Goal: Task Accomplishment & Management: Use online tool/utility

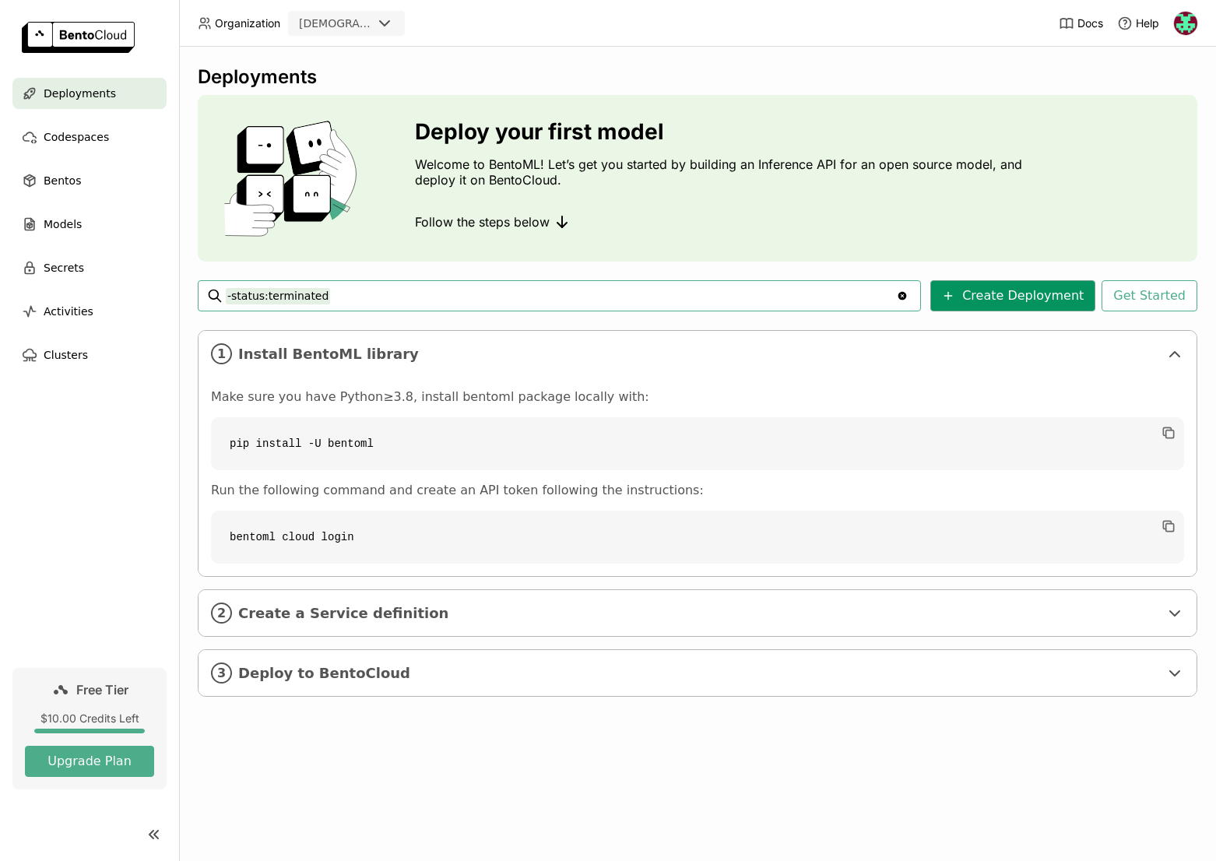
click at [1034, 304] on button "Create Deployment" at bounding box center [1012, 295] width 165 height 31
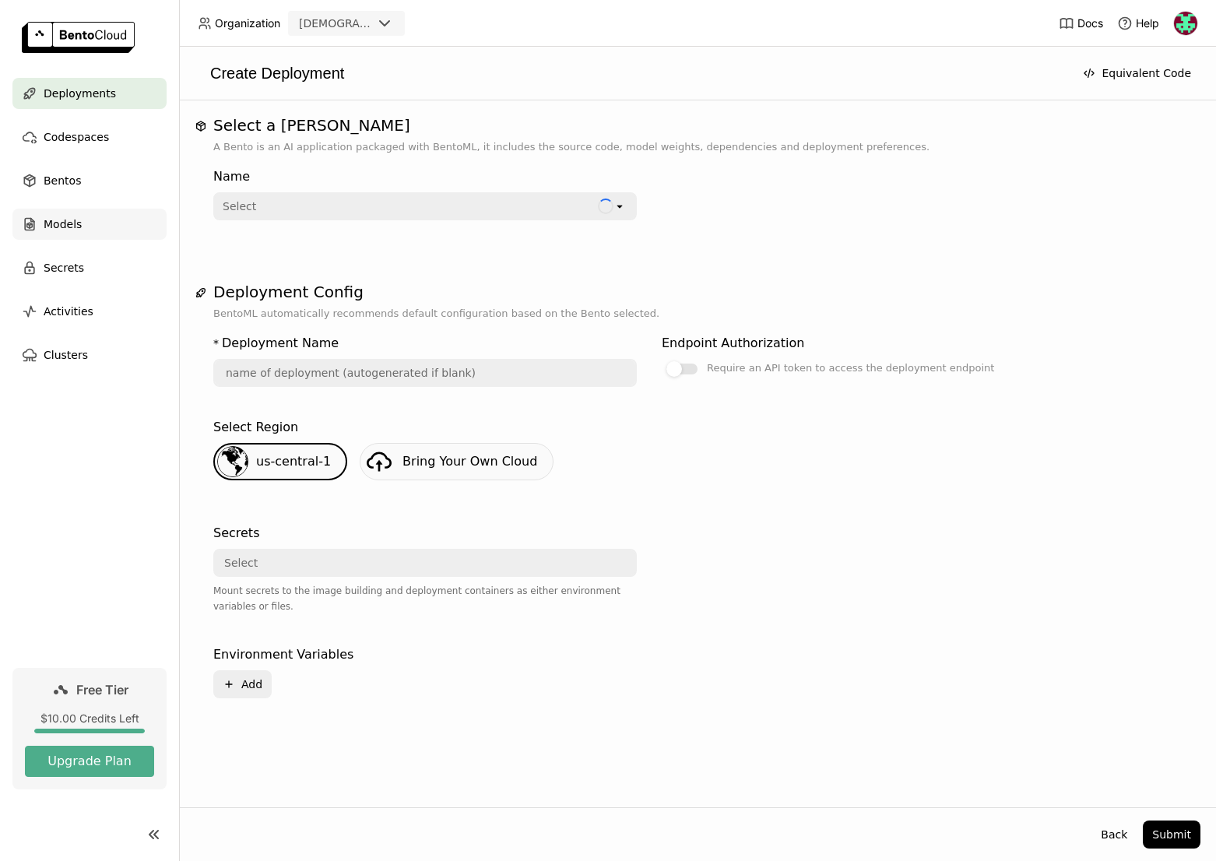
click at [93, 216] on div "Models" at bounding box center [89, 224] width 154 height 31
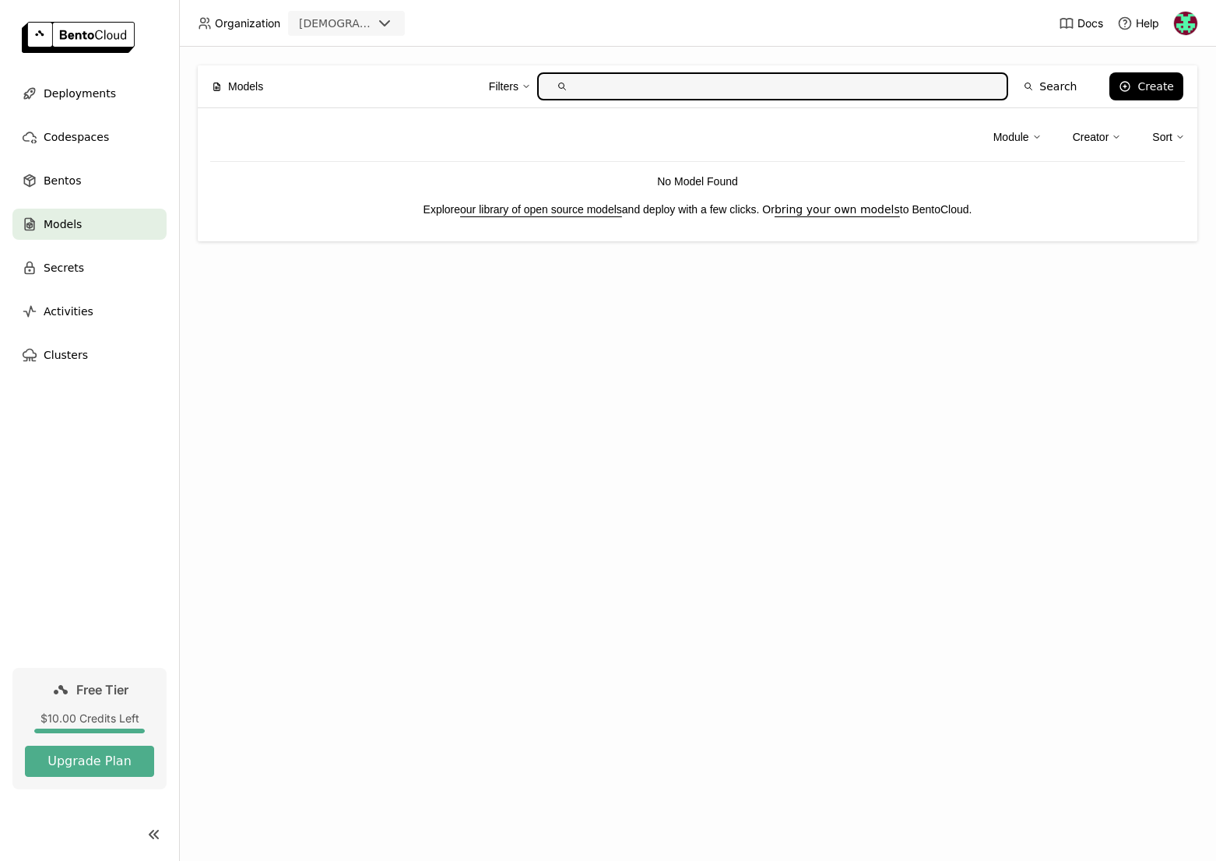
click at [1007, 135] on div "Module" at bounding box center [1012, 136] width 36 height 17
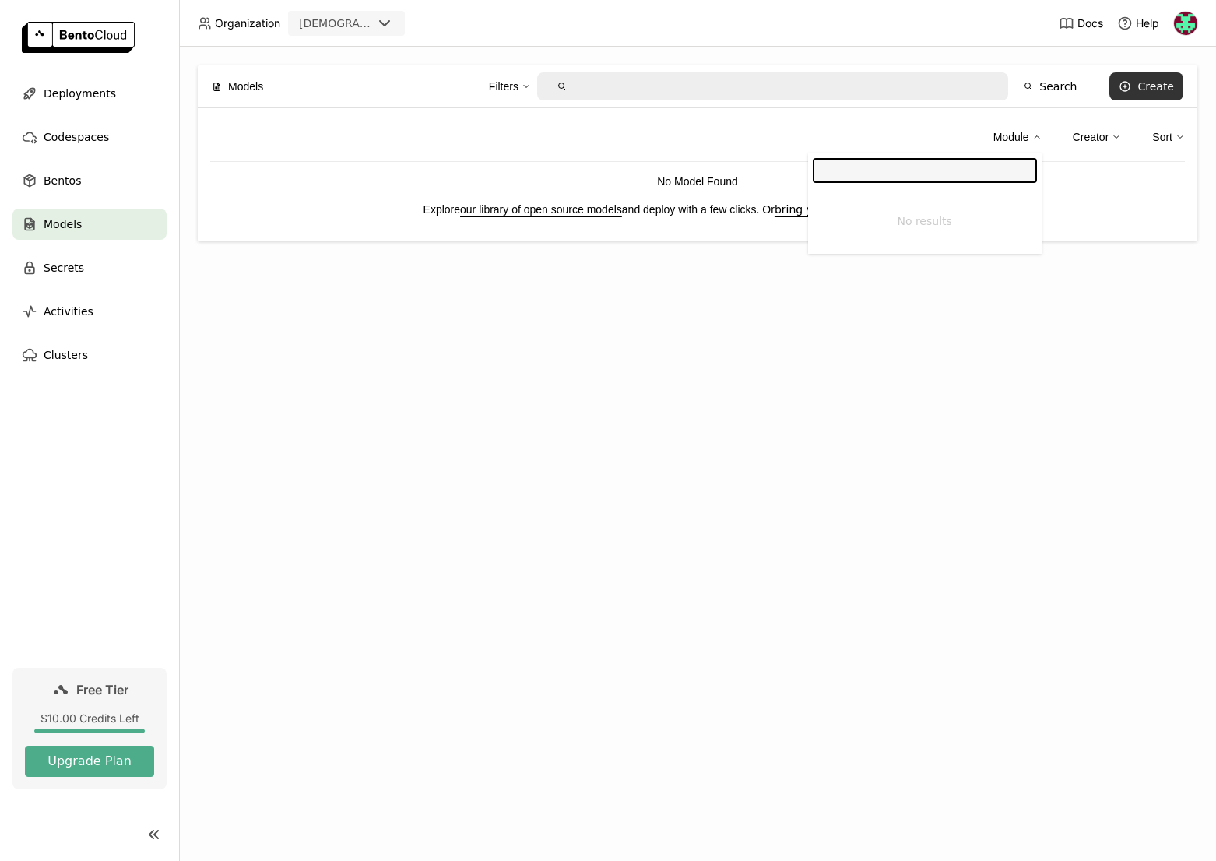
click at [1160, 81] on div "Create" at bounding box center [1156, 86] width 37 height 12
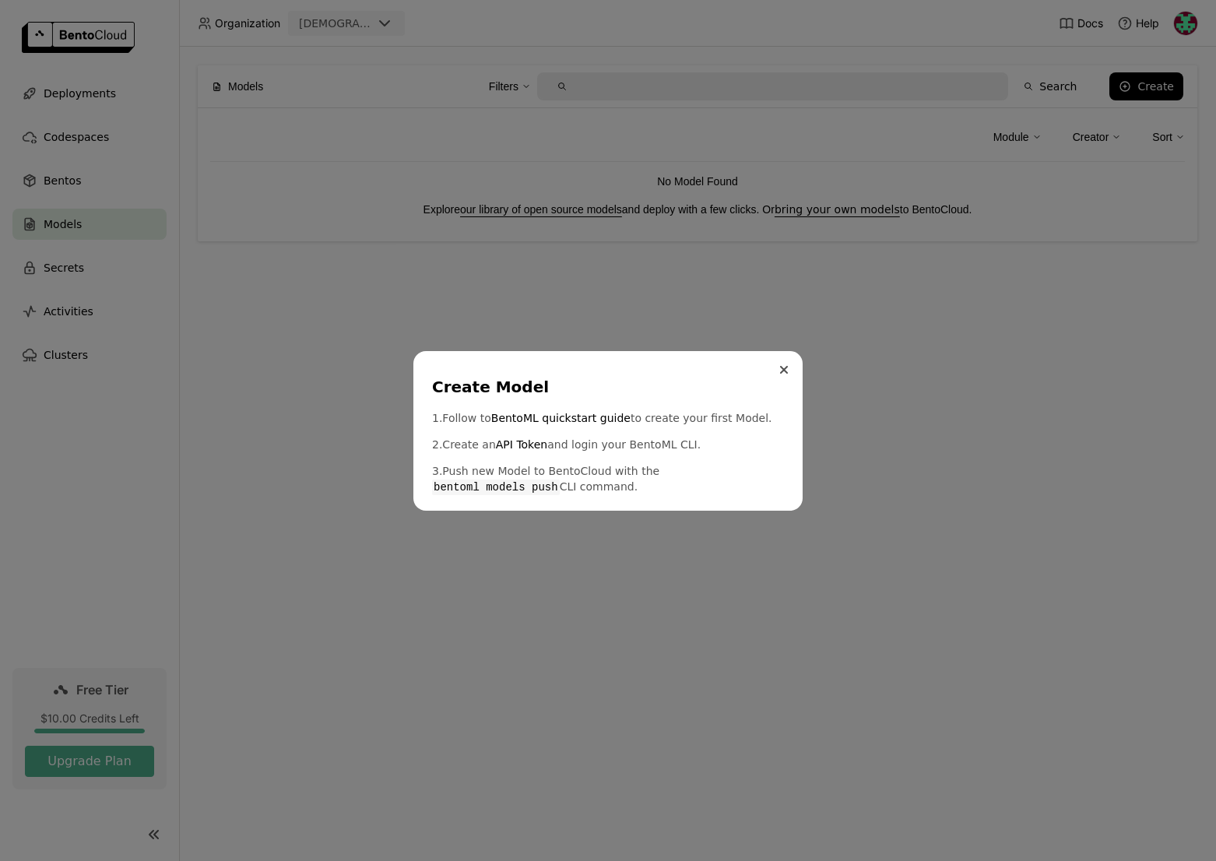
click at [781, 372] on icon "Close" at bounding box center [784, 370] width 6 height 6
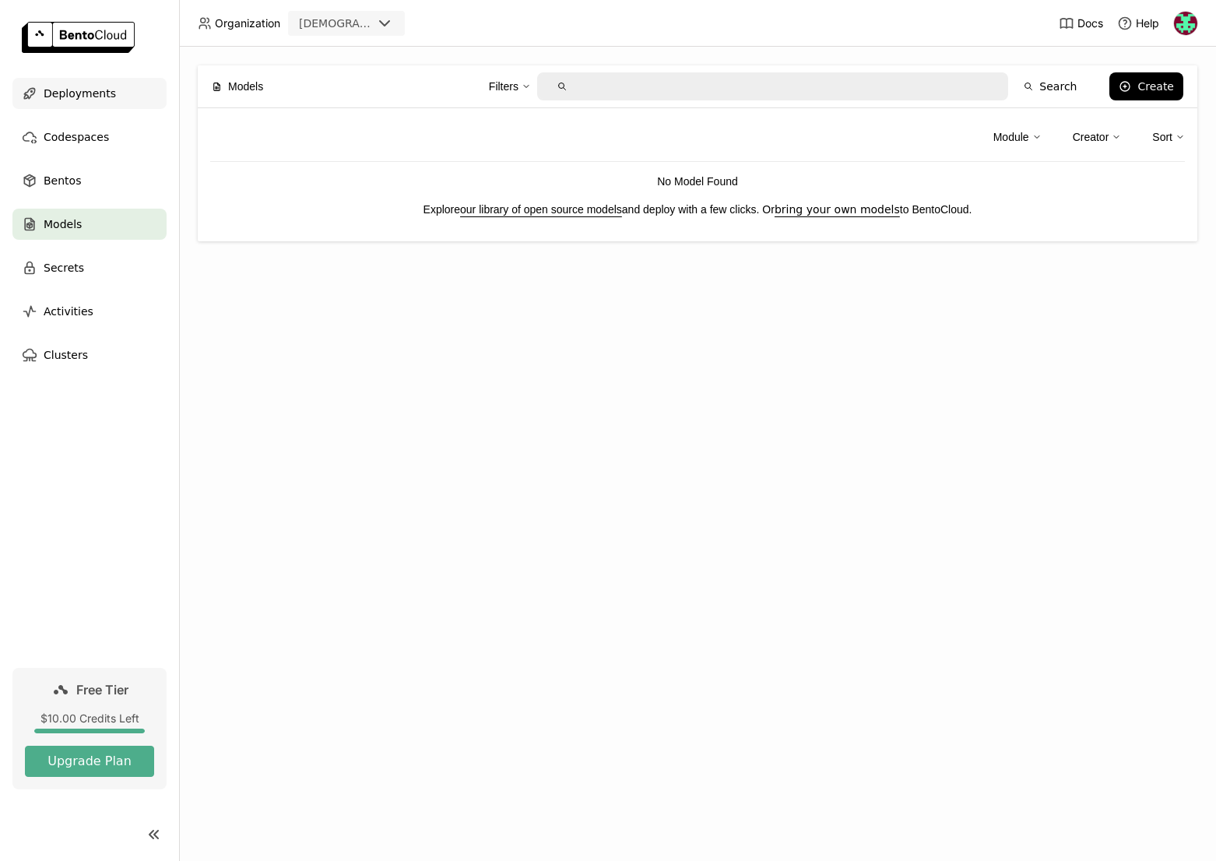
click at [92, 93] on span "Deployments" at bounding box center [80, 93] width 72 height 19
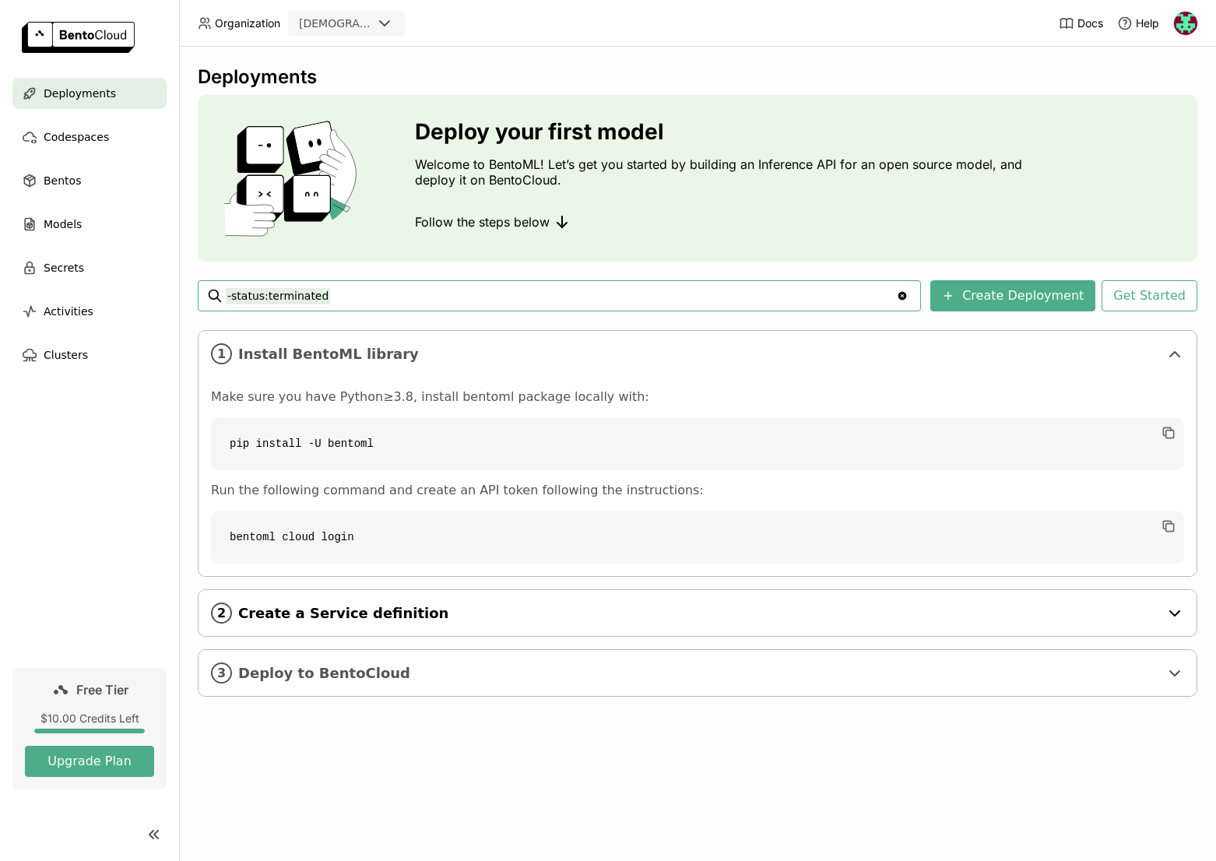
click at [1174, 624] on div "2 Create a Service definition" at bounding box center [698, 613] width 998 height 46
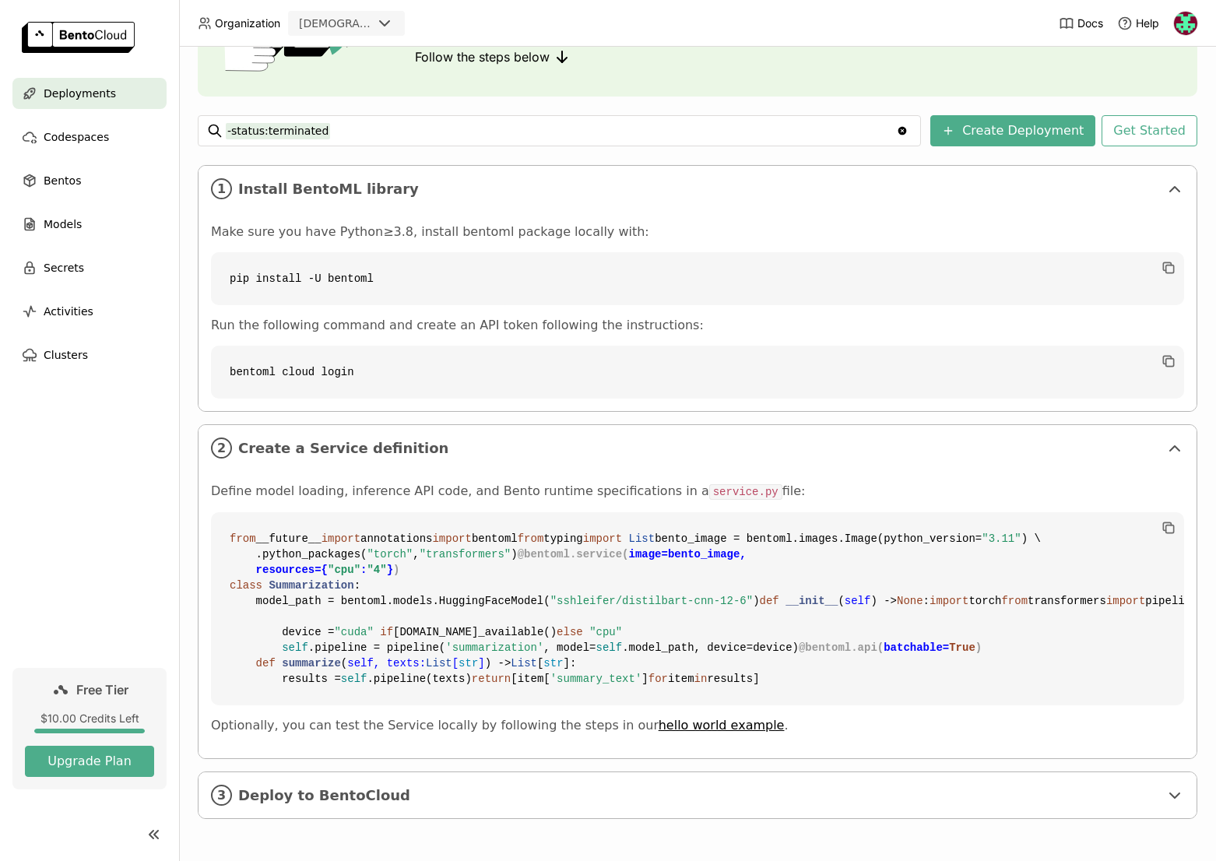
scroll to position [445, 0]
click at [768, 797] on span "Deploy to BentoCloud" at bounding box center [698, 795] width 921 height 17
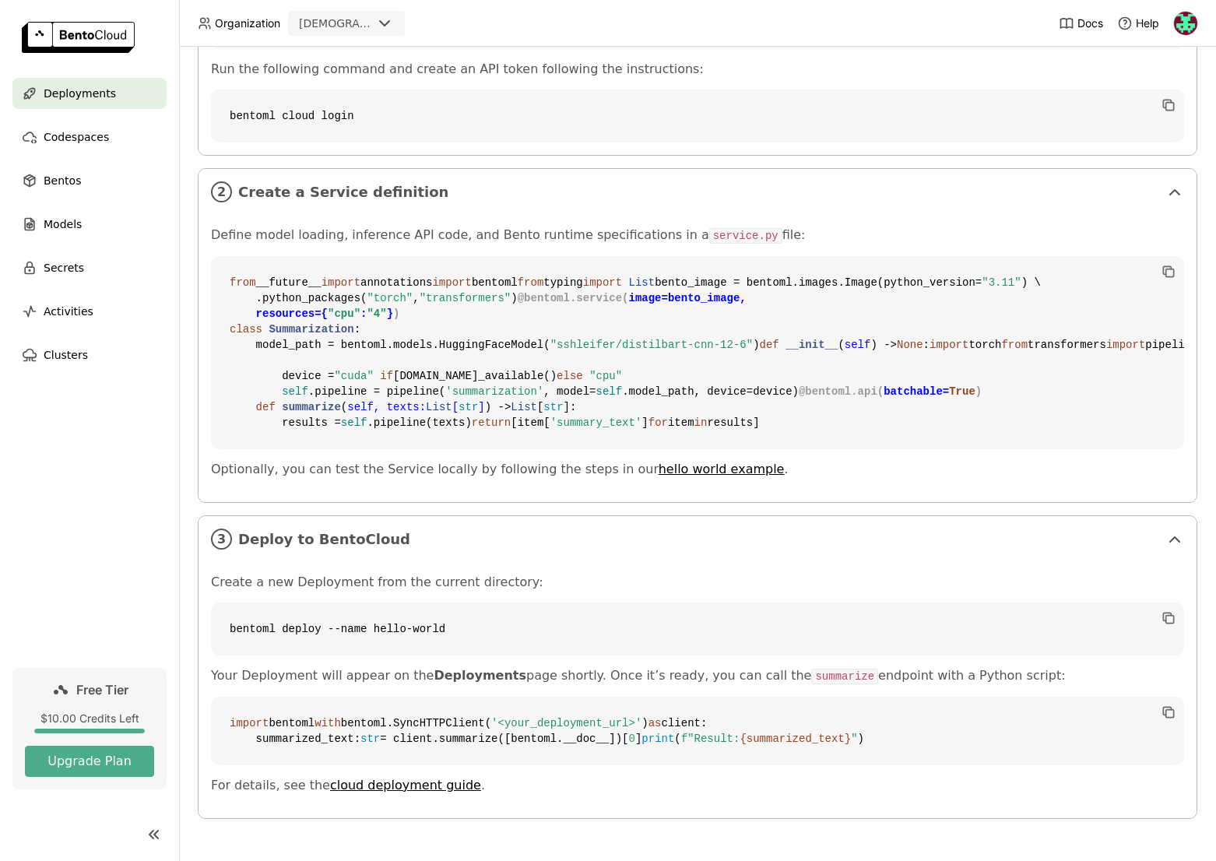
scroll to position [0, 0]
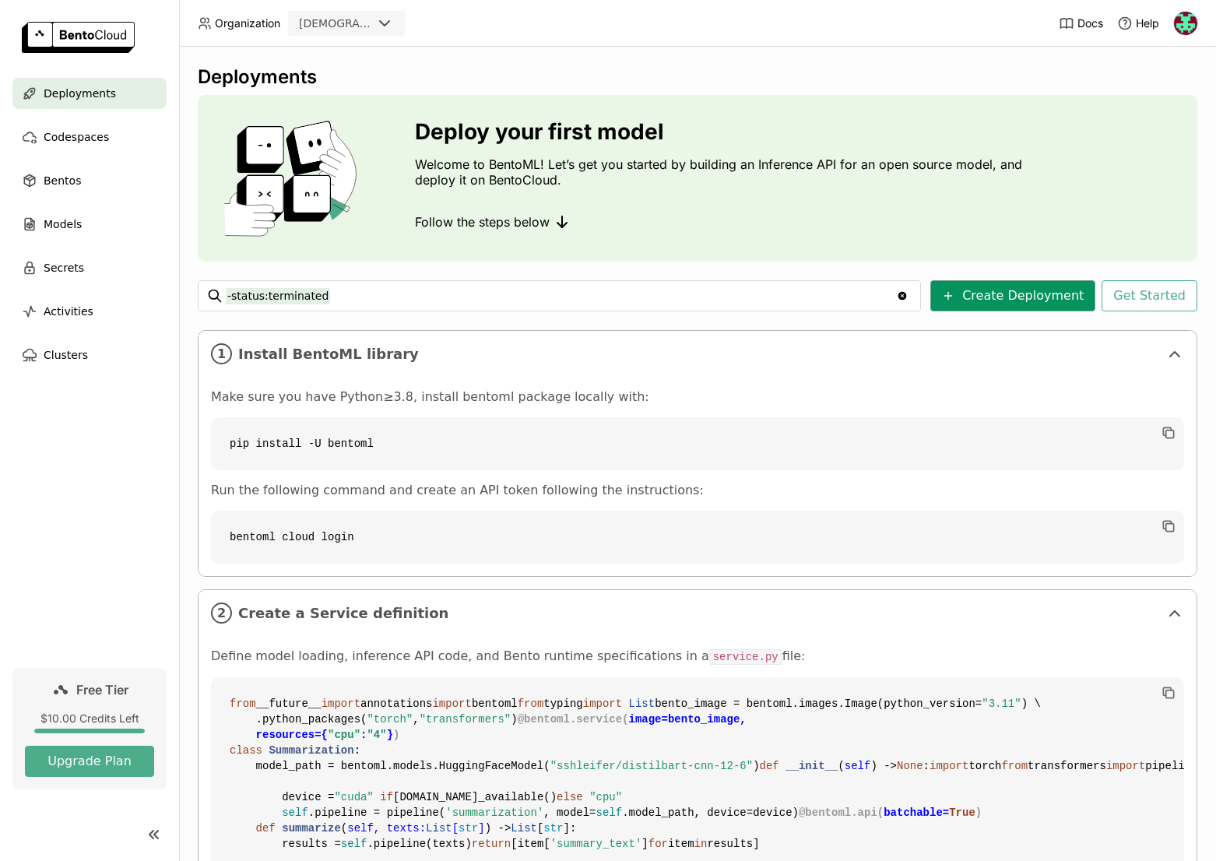
click at [1036, 289] on button "Create Deployment" at bounding box center [1012, 295] width 165 height 31
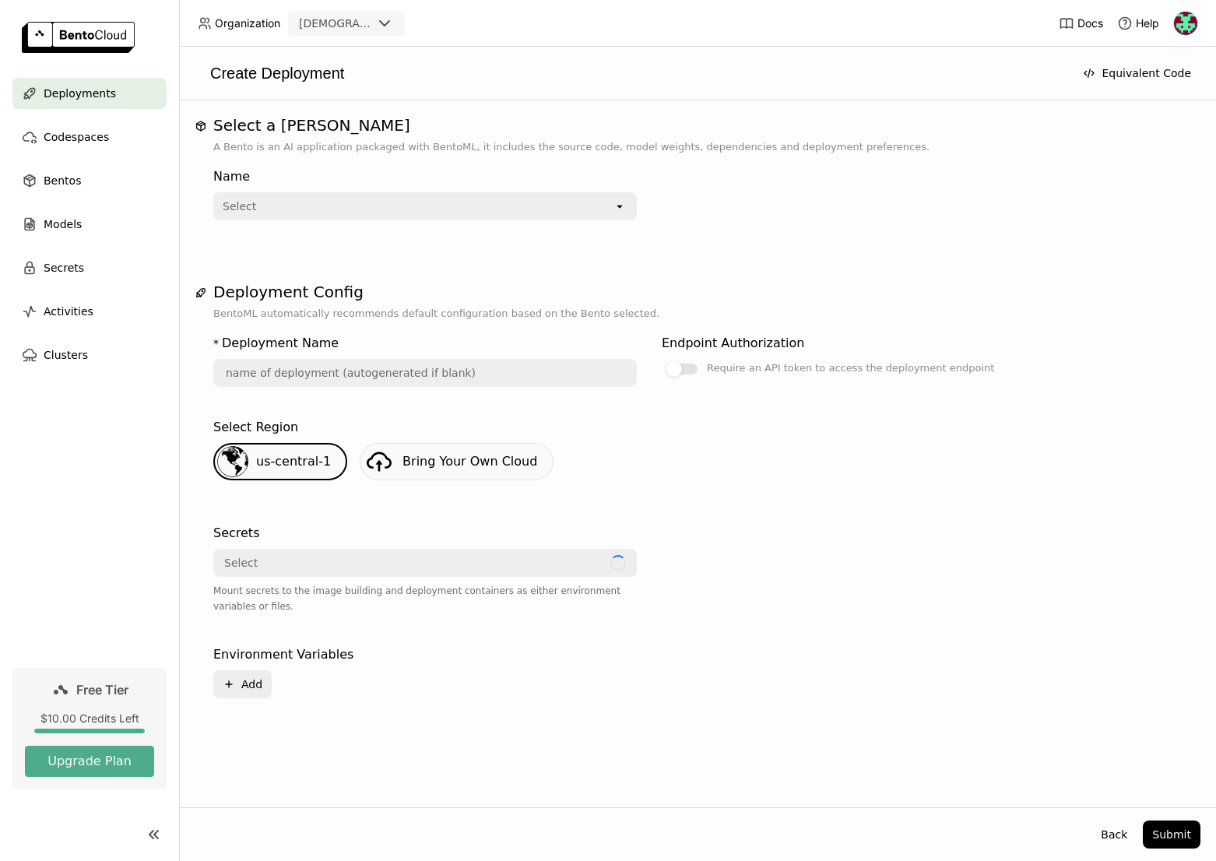
click at [335, 577] on div "Select Loading Mount secrets to the image building and deployment containers as…" at bounding box center [425, 581] width 424 height 65
